Goal: Information Seeking & Learning: Learn about a topic

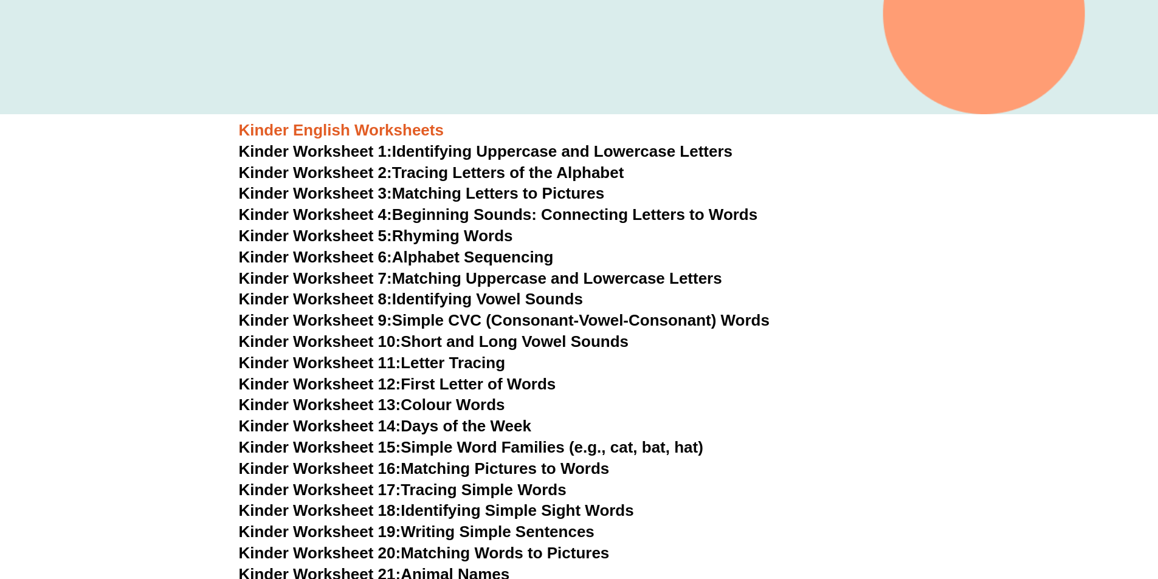
scroll to position [424, 0]
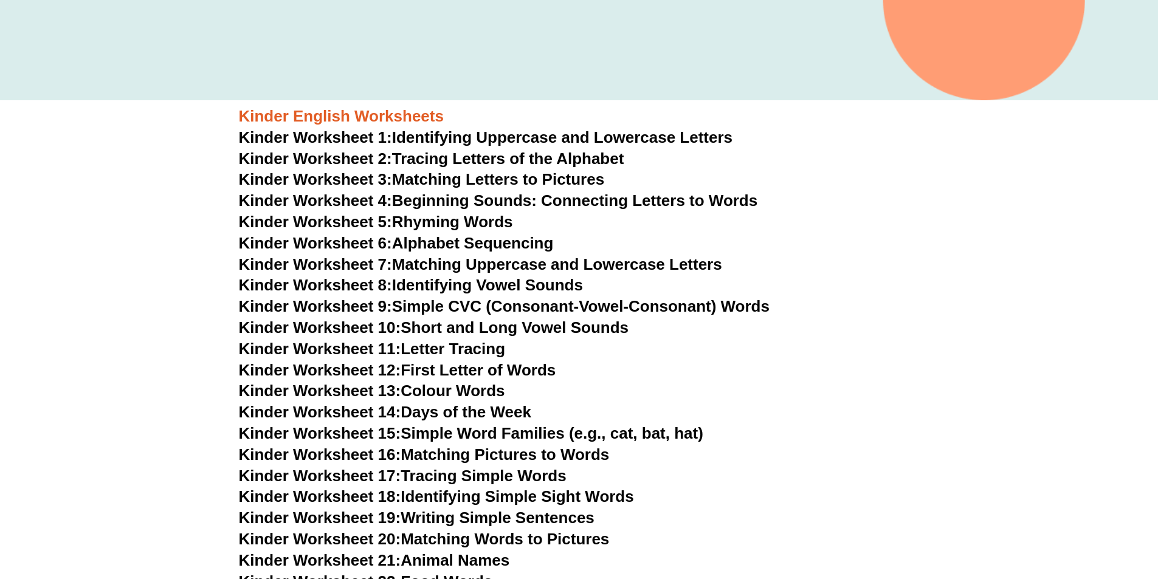
click at [487, 159] on link "Kinder Worksheet 2: Tracing Letters of the Alphabet" at bounding box center [431, 159] width 385 height 18
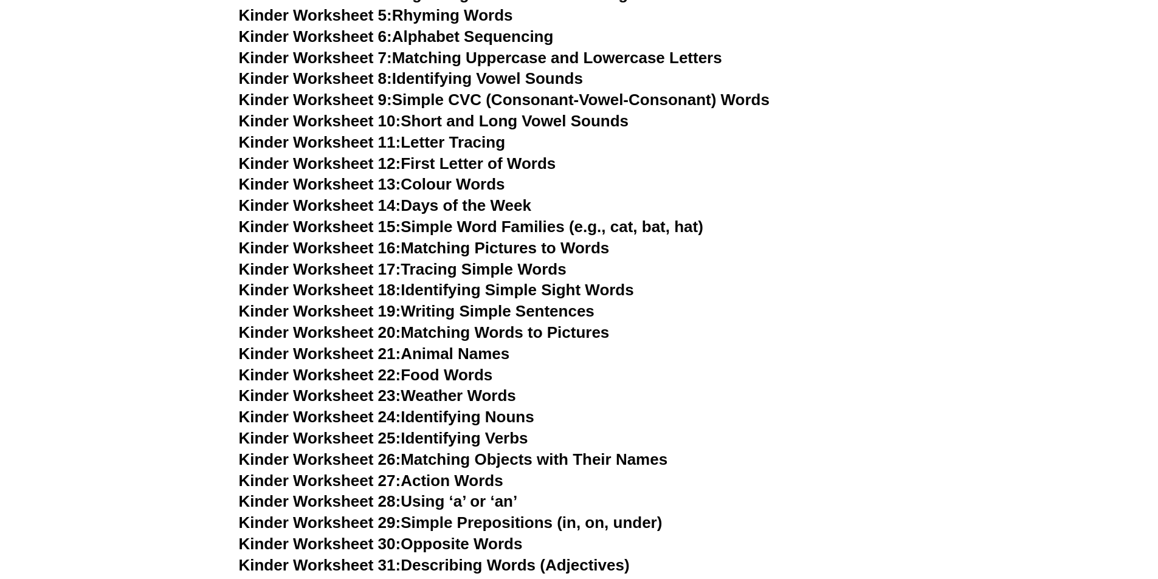
scroll to position [667, 0]
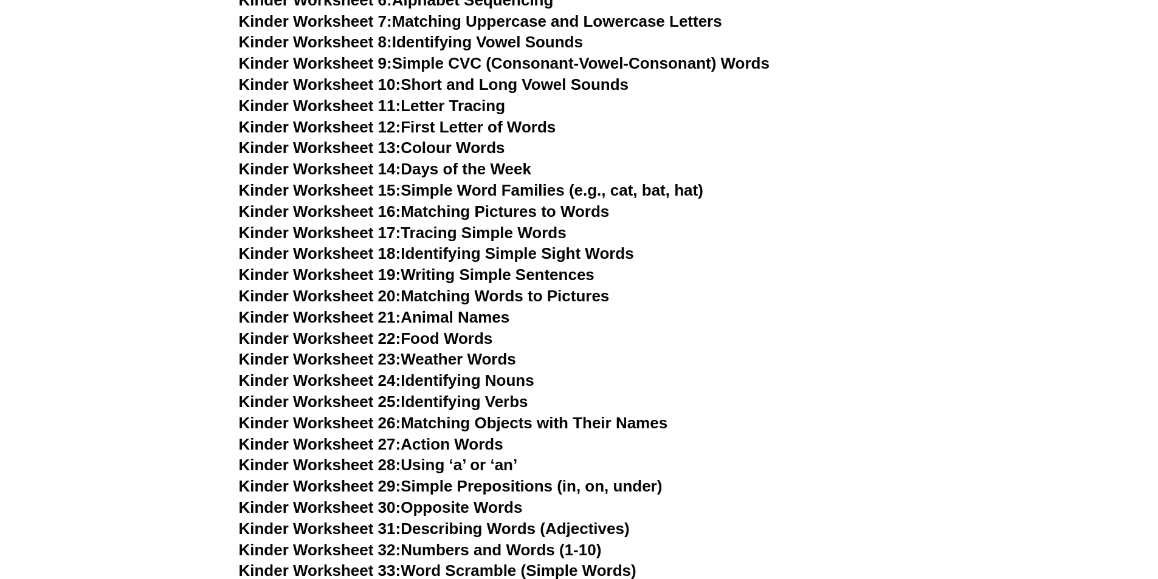
click at [528, 212] on link "Kinder Worksheet 16: Matching Pictures to Words" at bounding box center [424, 211] width 371 height 18
click at [453, 318] on link "Kinder Worksheet 21: Animal Names" at bounding box center [374, 317] width 271 height 18
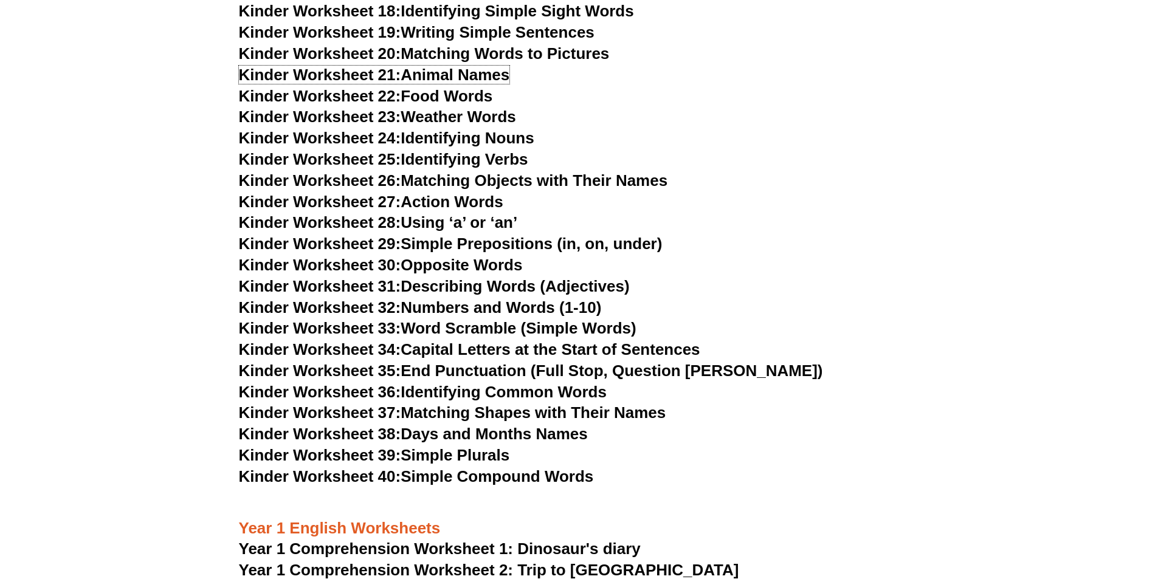
scroll to position [910, 0]
click at [489, 391] on link "Kinder Worksheet 36: Identifying Common Words" at bounding box center [423, 391] width 368 height 18
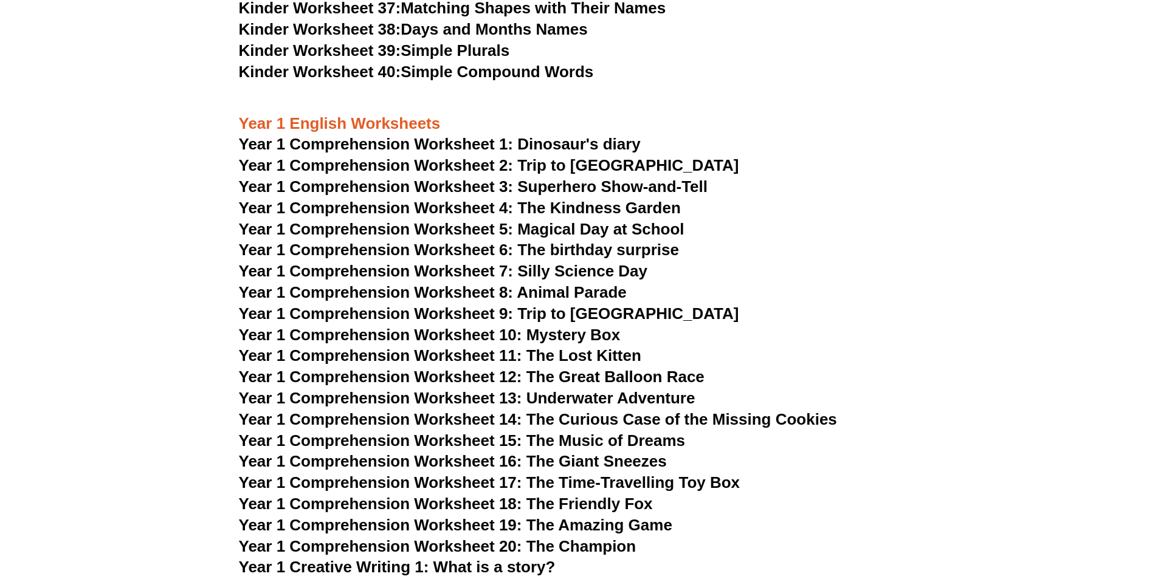
scroll to position [1336, 0]
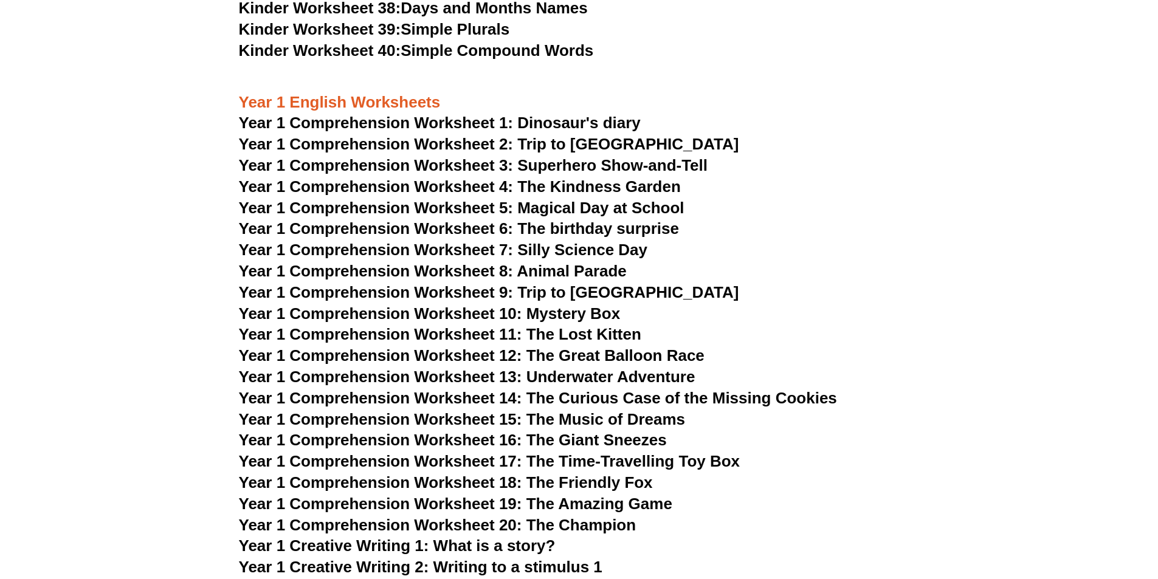
click at [547, 247] on span "Year 1 Comprehension Worksheet 7: Silly Science Day" at bounding box center [443, 250] width 409 height 18
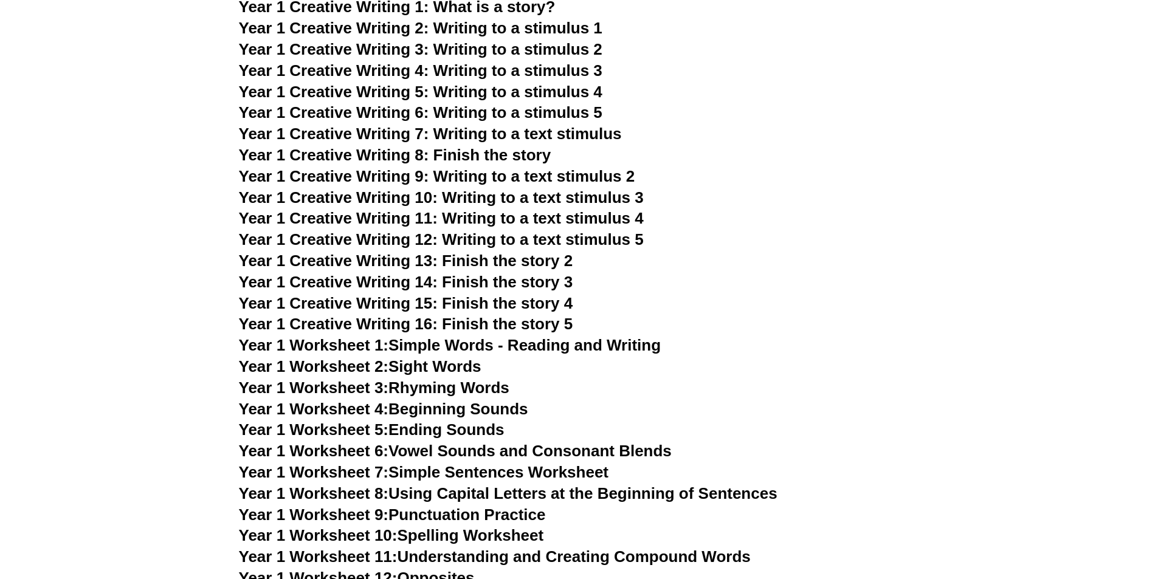
scroll to position [1883, 0]
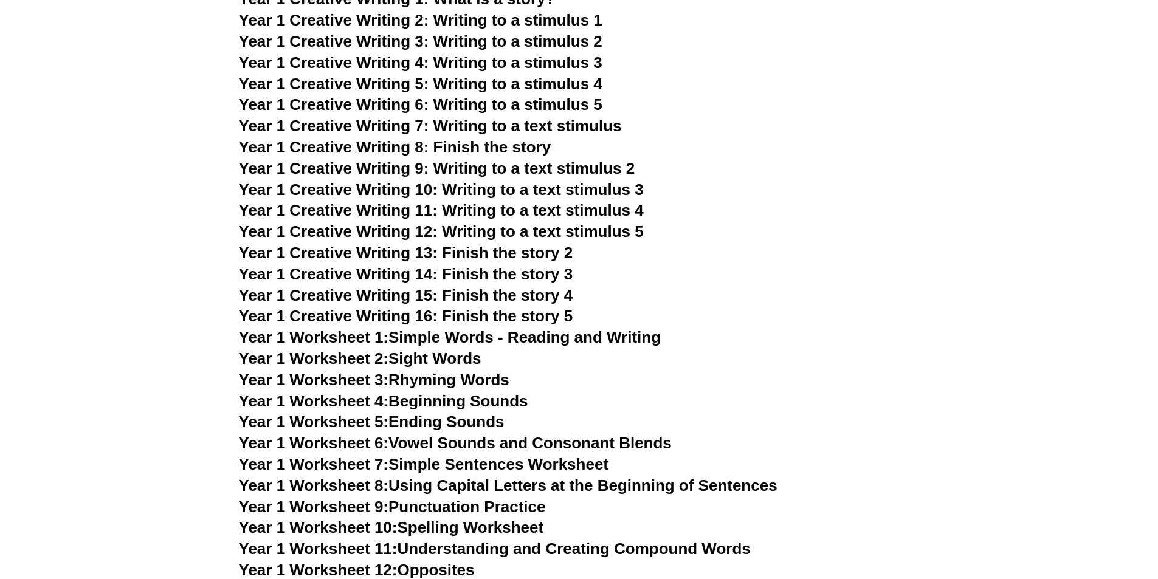
click at [416, 375] on link "Year 1 Worksheet 3: Rhyming Words" at bounding box center [374, 380] width 271 height 18
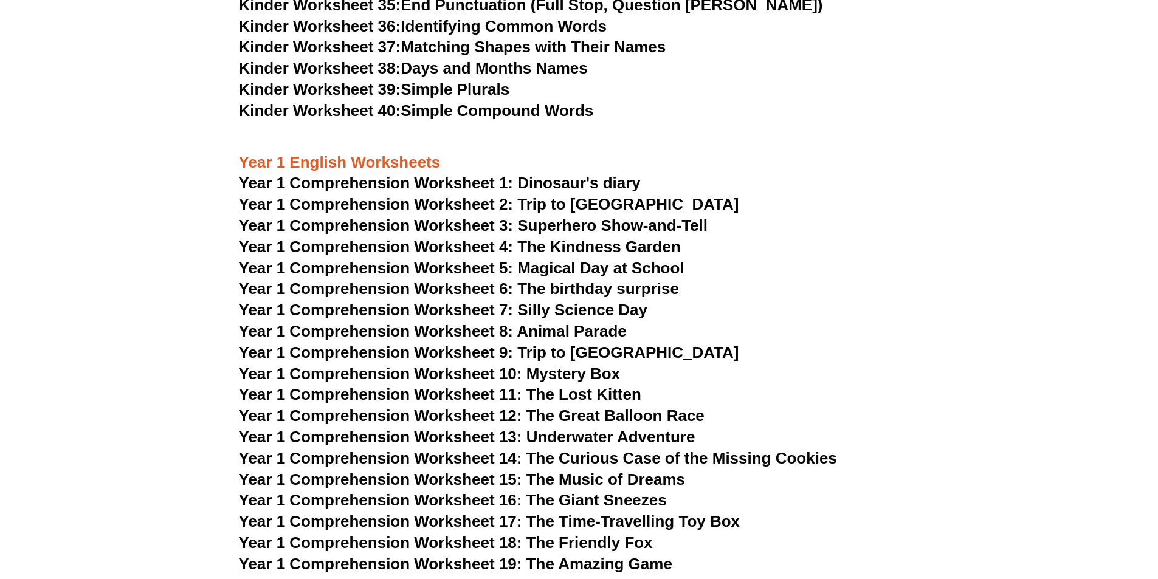
scroll to position [1275, 0]
click at [494, 44] on link "Kinder Worksheet 37: Matching Shapes with Their Names" at bounding box center [452, 47] width 427 height 18
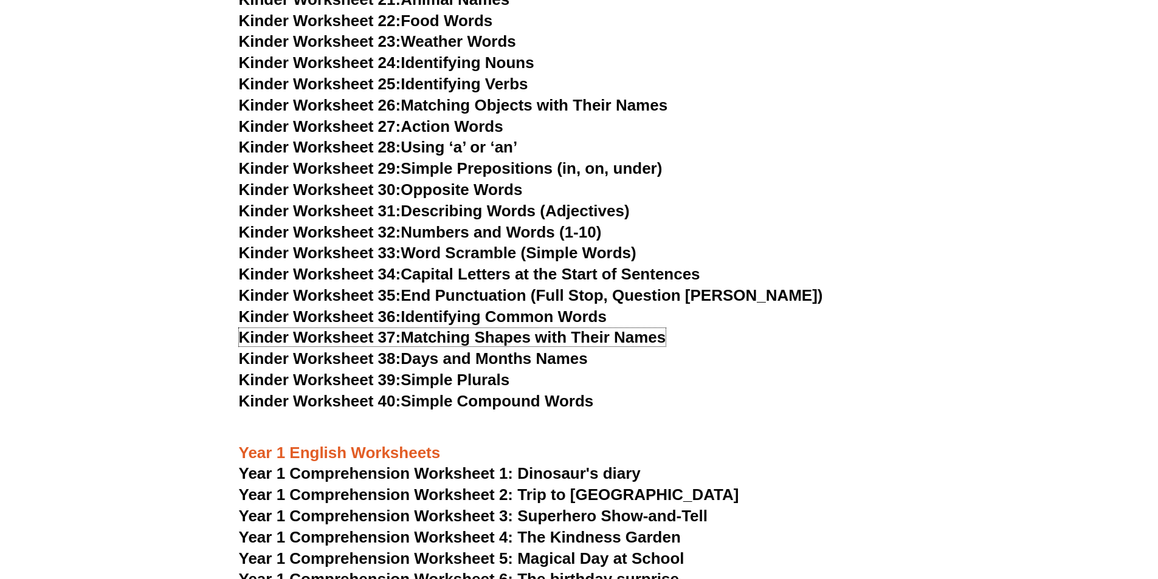
scroll to position [971, 0]
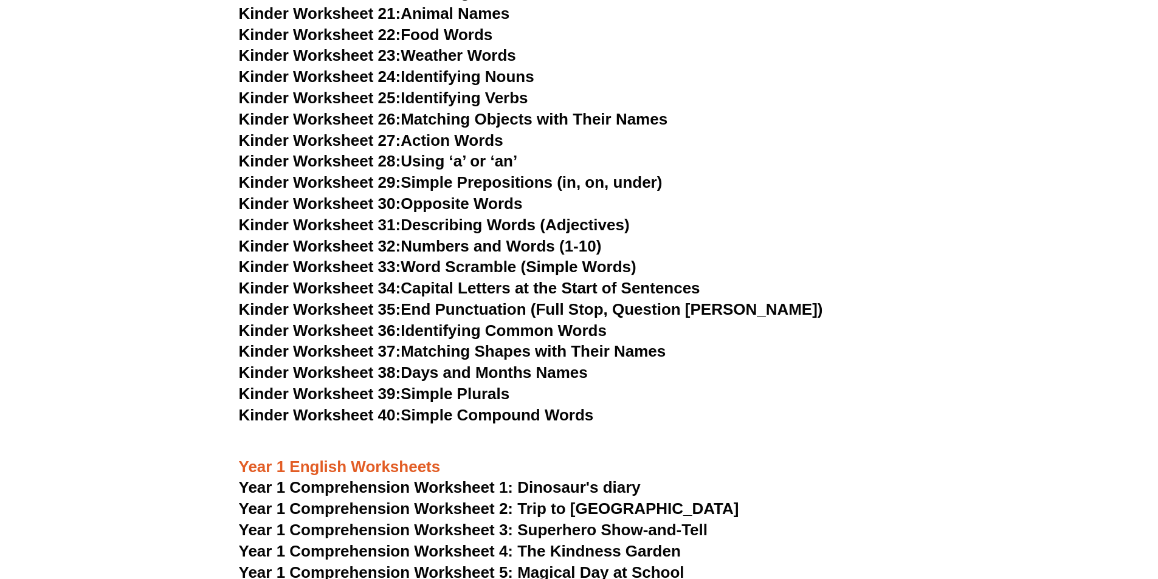
click at [440, 159] on link "Kinder Worksheet 28: Using ‘a’ or ‘an’" at bounding box center [378, 161] width 279 height 18
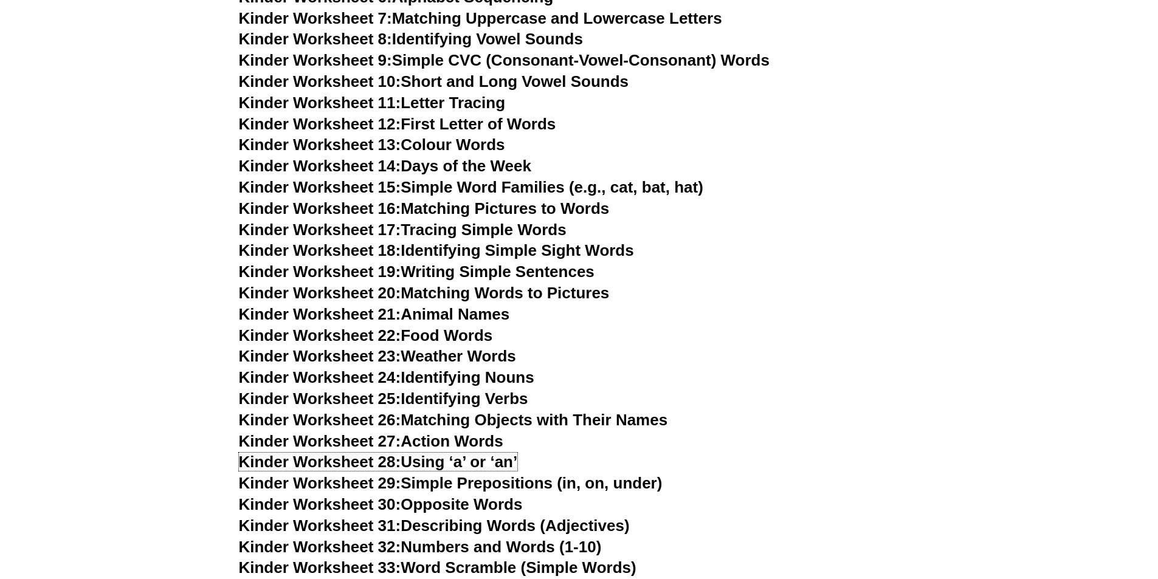
scroll to position [667, 0]
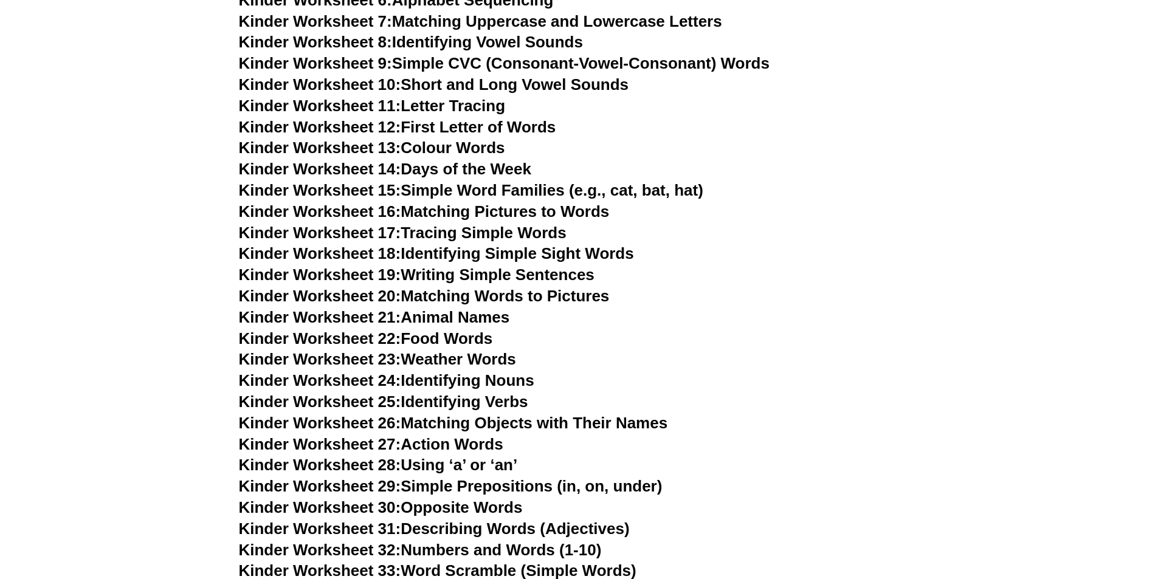
click at [496, 165] on link "Kinder Worksheet 14: Days of the Week" at bounding box center [385, 169] width 292 height 18
click at [465, 145] on link "Kinder Worksheet 13: Colour Words" at bounding box center [372, 148] width 266 height 18
click at [487, 189] on link "Kinder Worksheet 15: Simple Word Families (e.g., cat, bat, hat)" at bounding box center [471, 190] width 465 height 18
click at [451, 141] on link "Kinder Worksheet 13: Colour Words" at bounding box center [372, 148] width 266 height 18
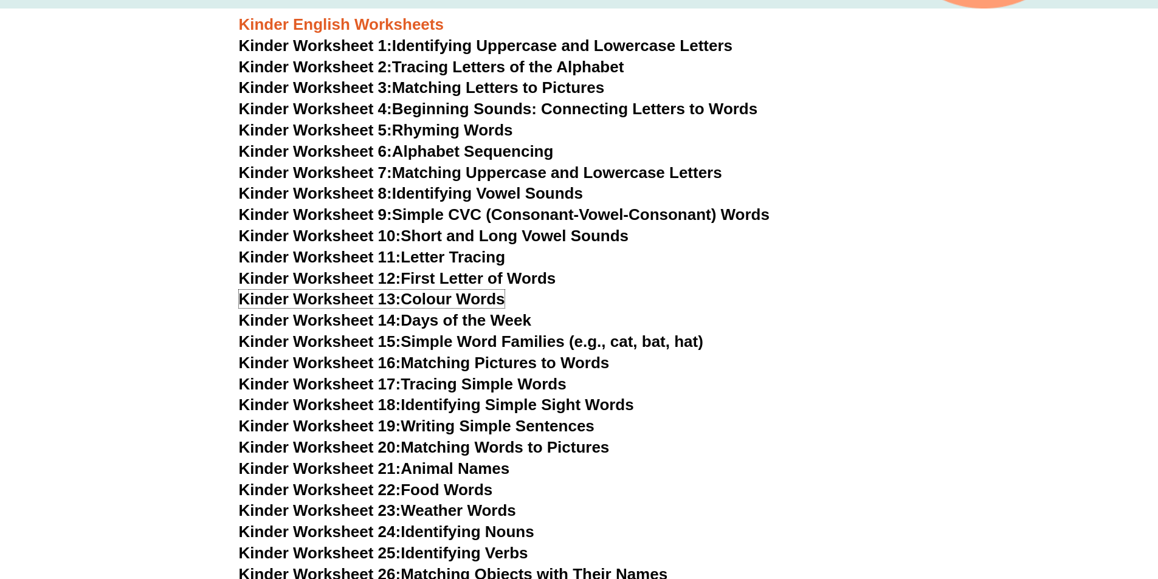
scroll to position [485, 0]
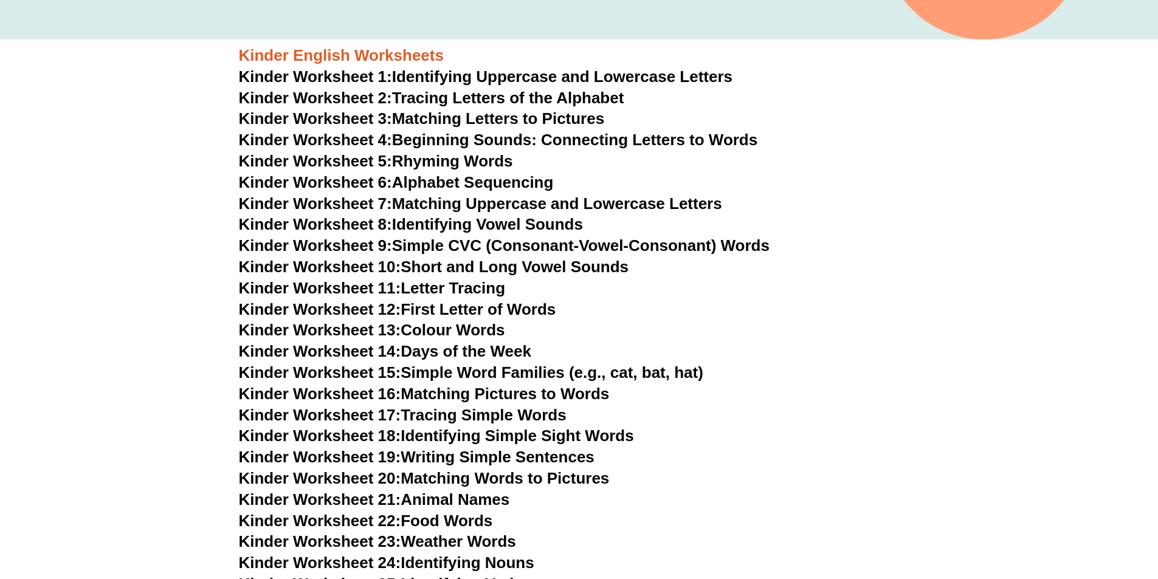
click at [474, 116] on link "Kinder Worksheet 3: Matching Letters to Pictures" at bounding box center [422, 118] width 366 height 18
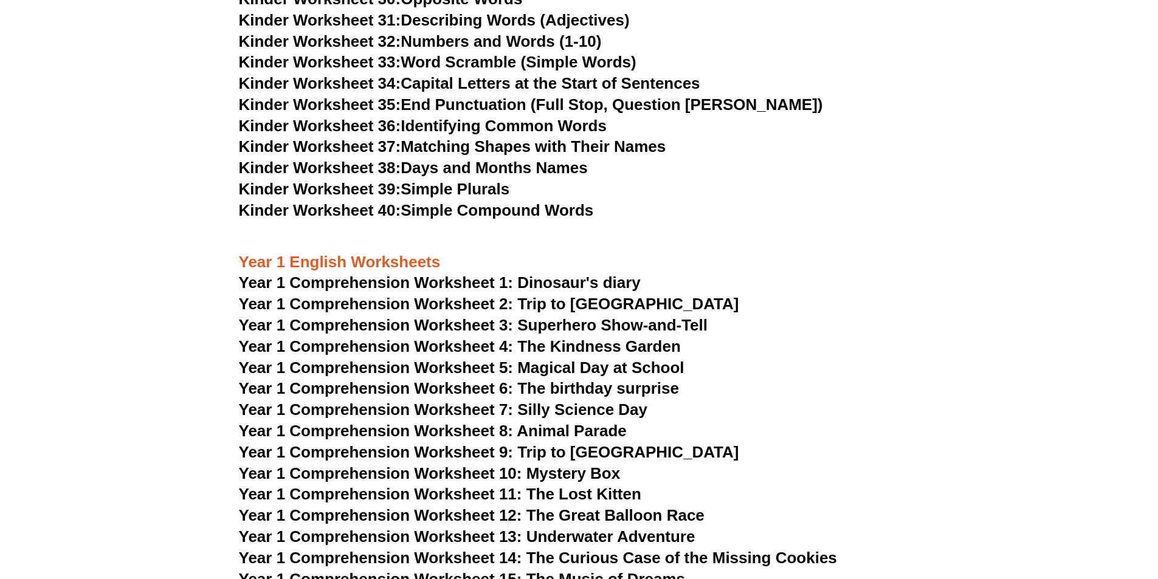
scroll to position [1214, 0]
